Goal: Navigation & Orientation: Find specific page/section

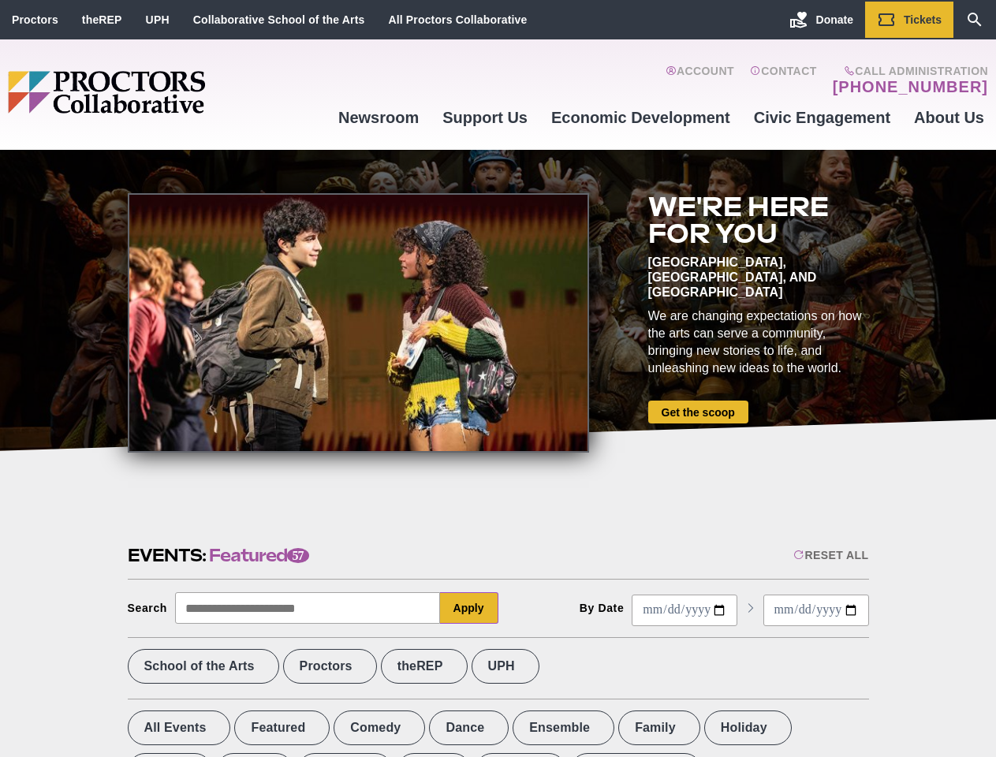
click at [498, 379] on div at bounding box center [358, 322] width 461 height 259
click at [830, 555] on div "Reset All" at bounding box center [830, 555] width 75 height 13
click at [469, 608] on button "Apply" at bounding box center [469, 608] width 58 height 32
